Goal: Task Accomplishment & Management: Manage account settings

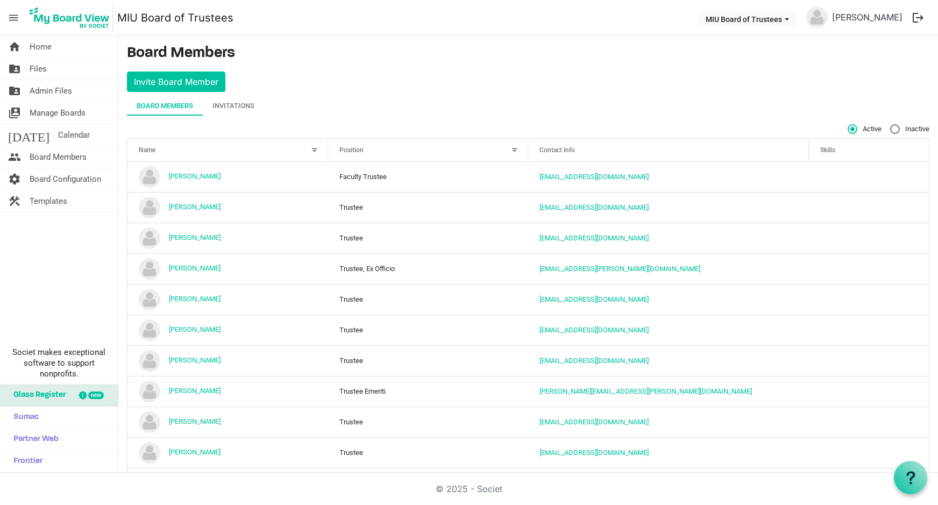
click at [916, 17] on button "logout" at bounding box center [918, 17] width 23 height 23
